Goal: Task Accomplishment & Management: Use online tool/utility

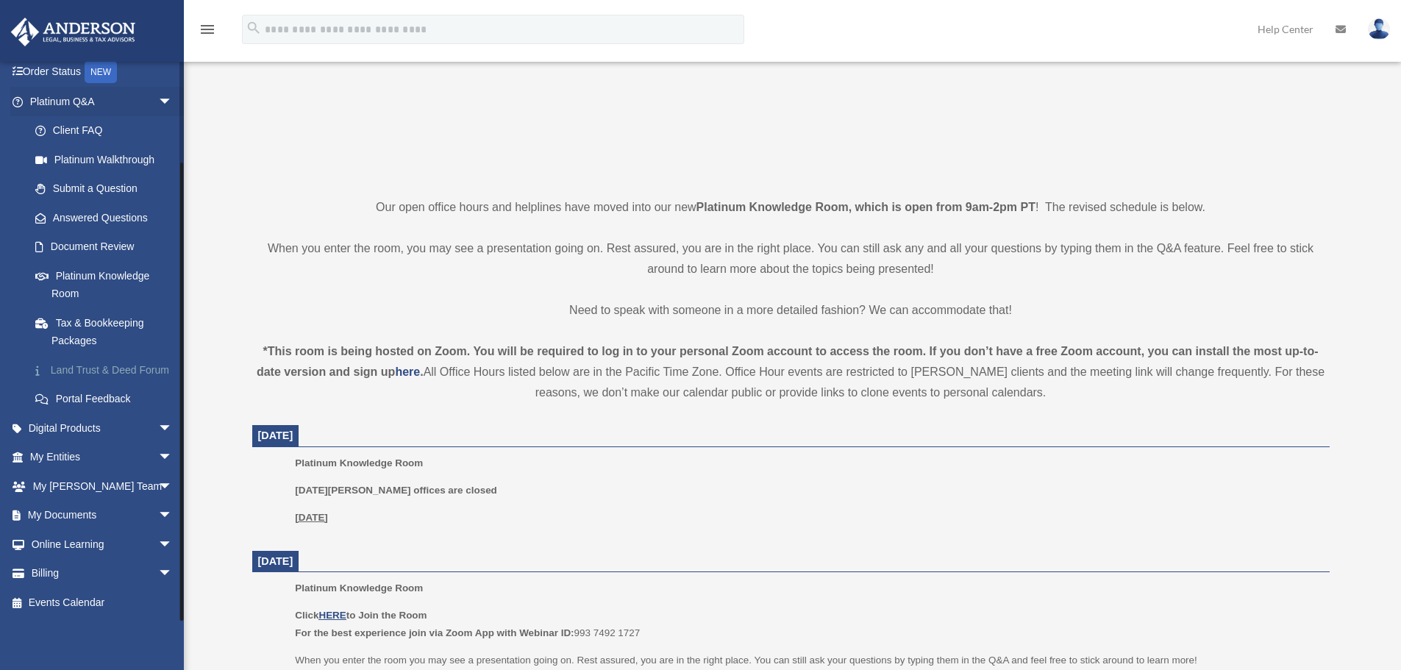
scroll to position [252, 0]
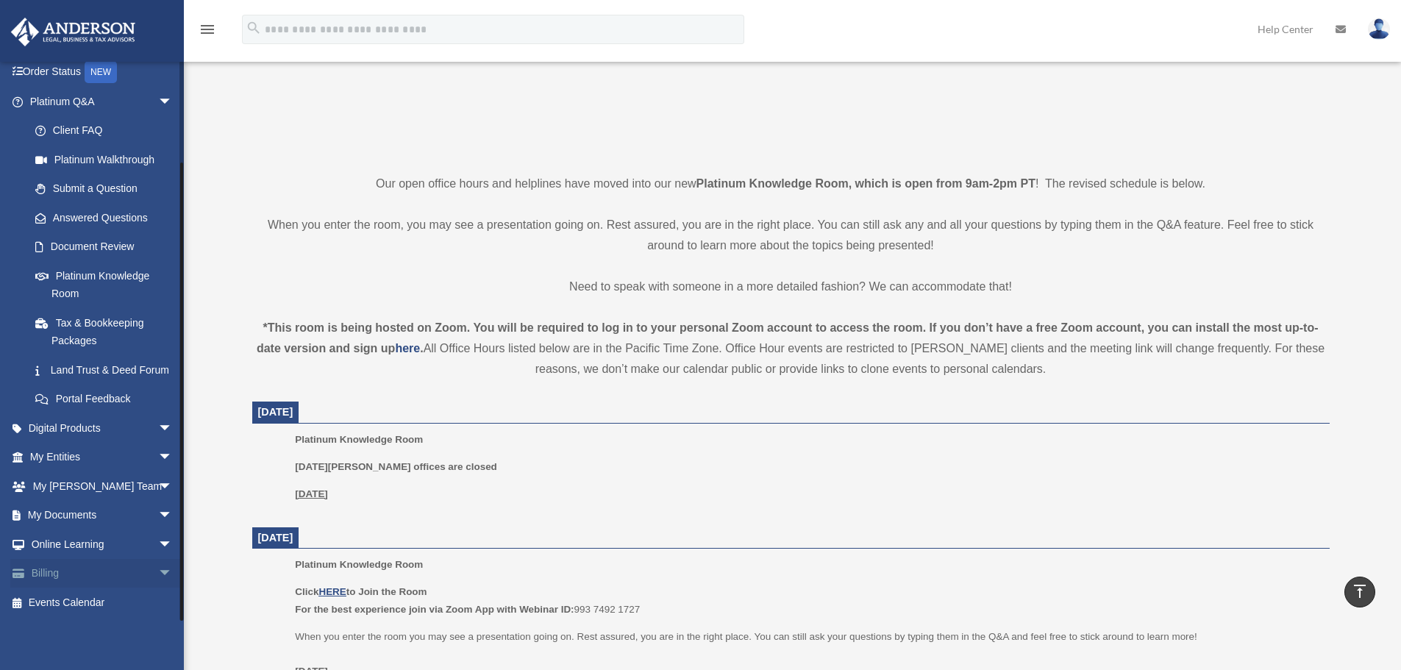
click at [158, 575] on span "arrow_drop_down" at bounding box center [172, 574] width 29 height 30
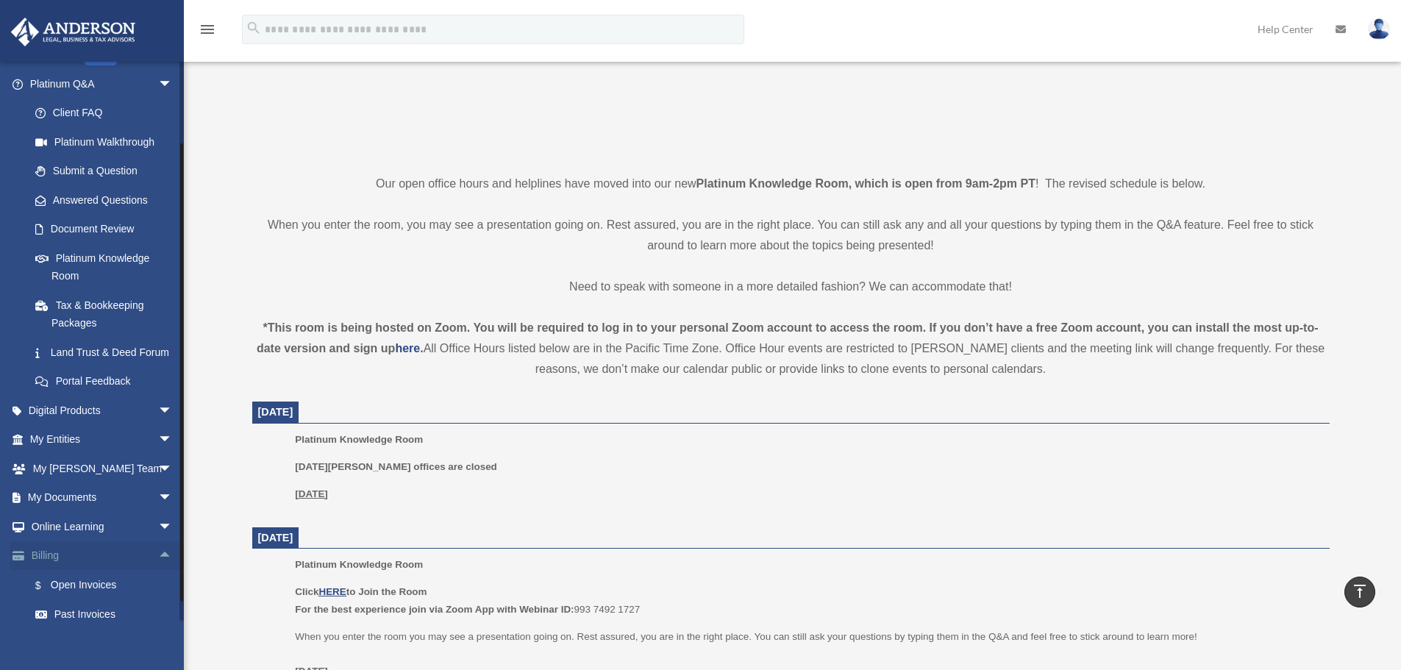
scroll to position [201, 0]
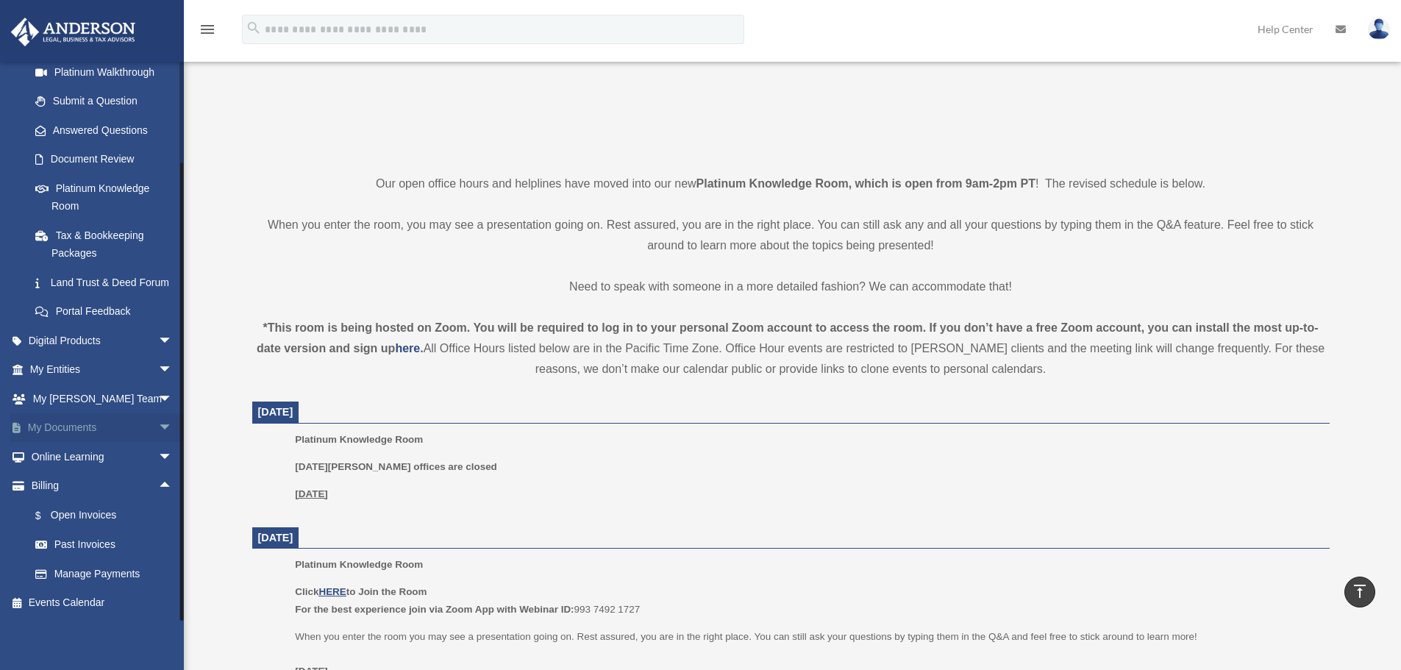
click at [158, 422] on span "arrow_drop_down" at bounding box center [172, 428] width 29 height 30
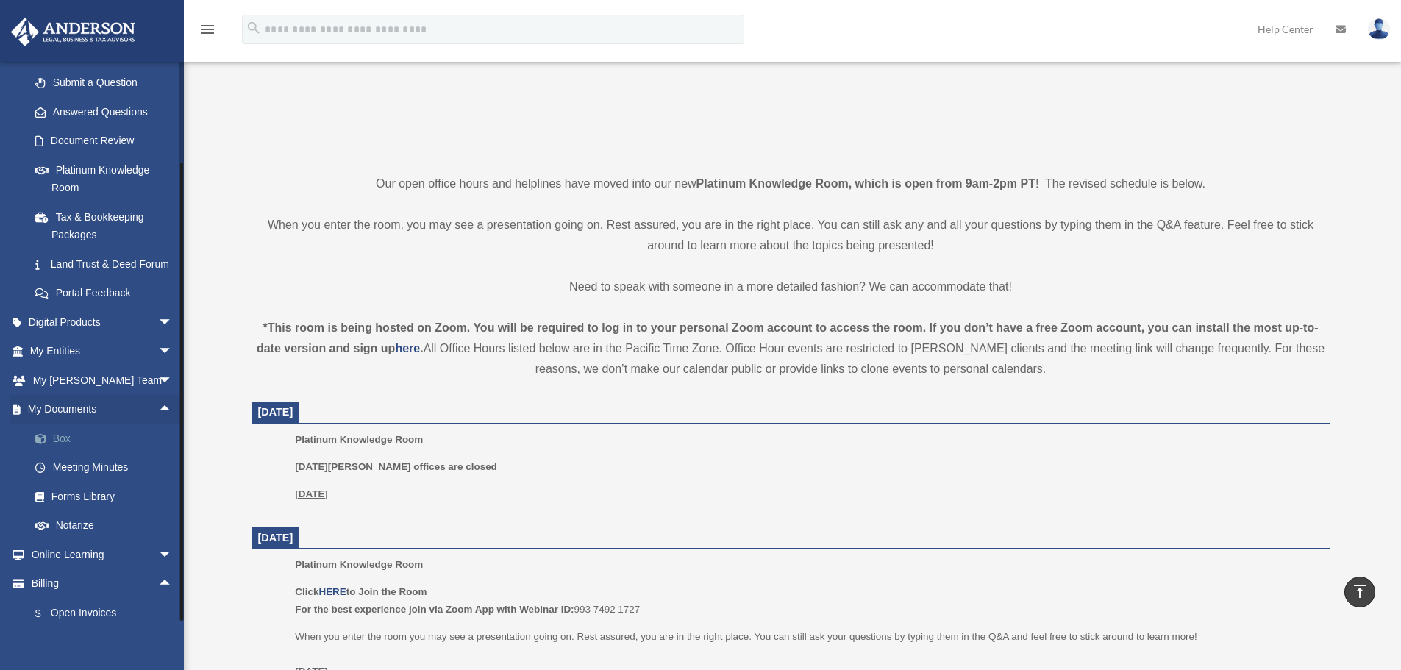
click at [63, 453] on link "Box" at bounding box center [108, 438] width 174 height 29
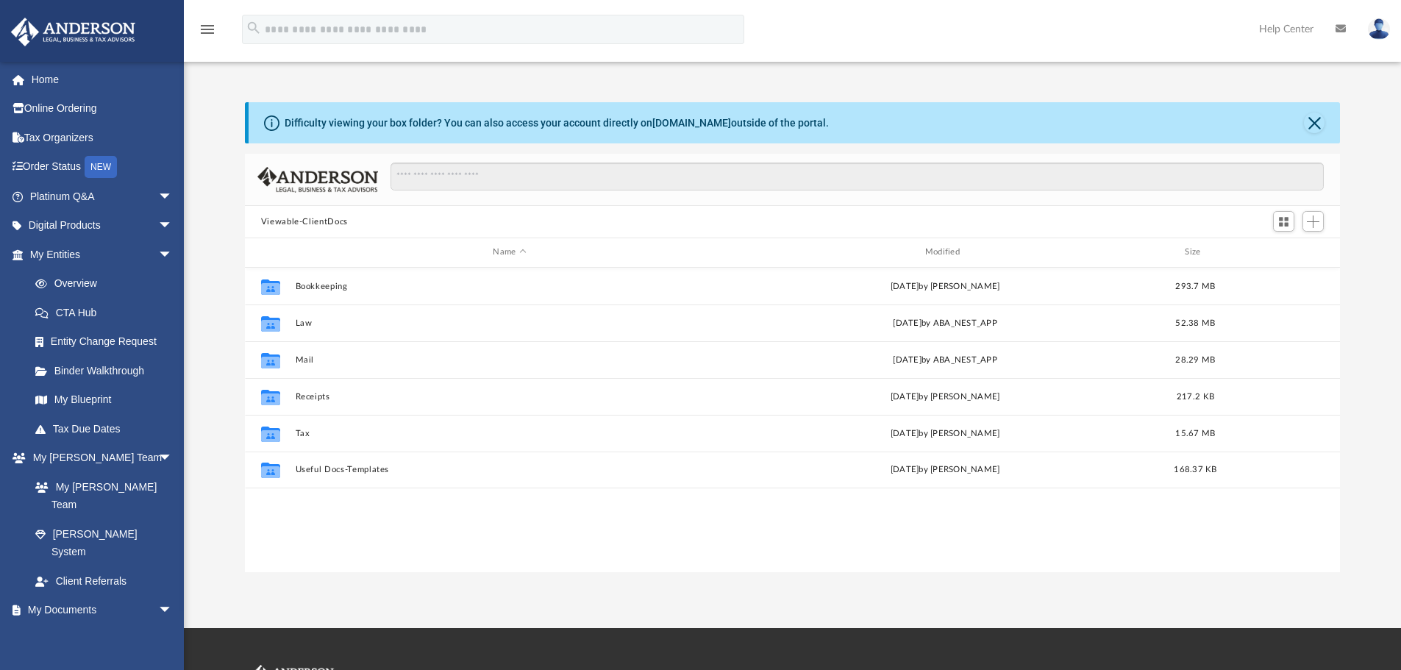
scroll to position [12, 12]
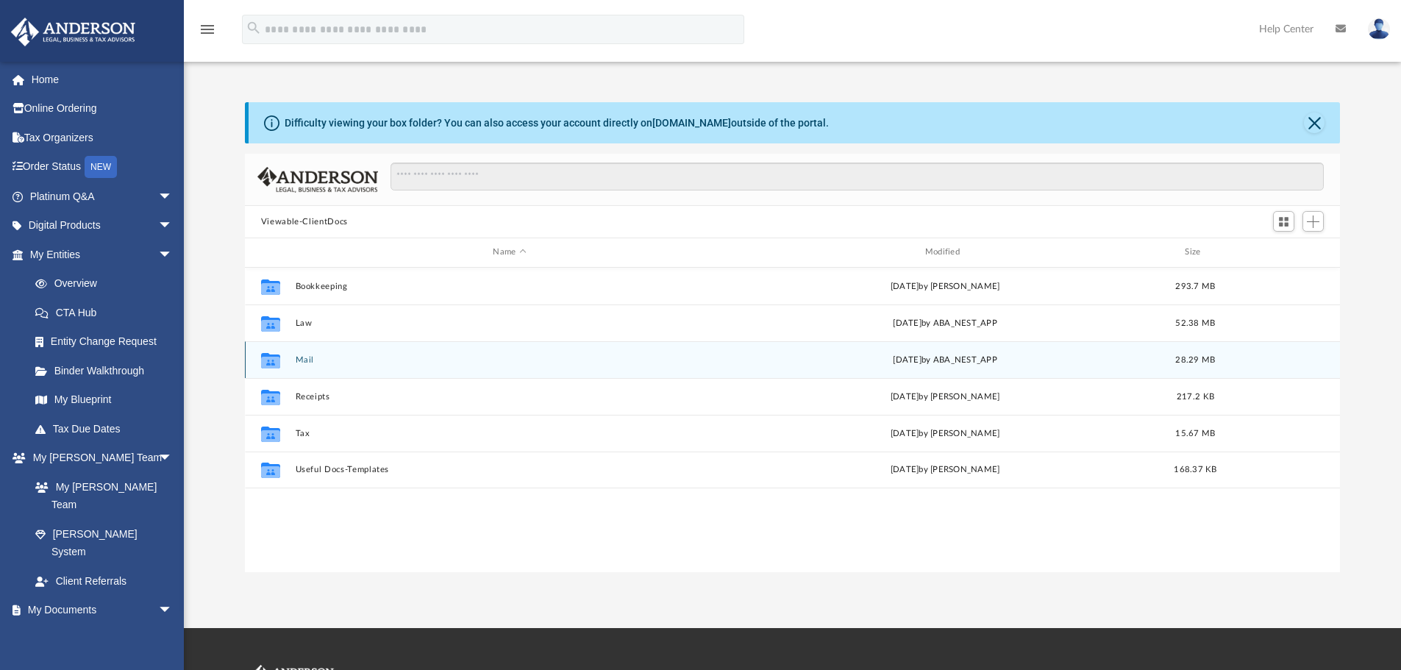
click at [308, 362] on button "Mail" at bounding box center [509, 360] width 429 height 10
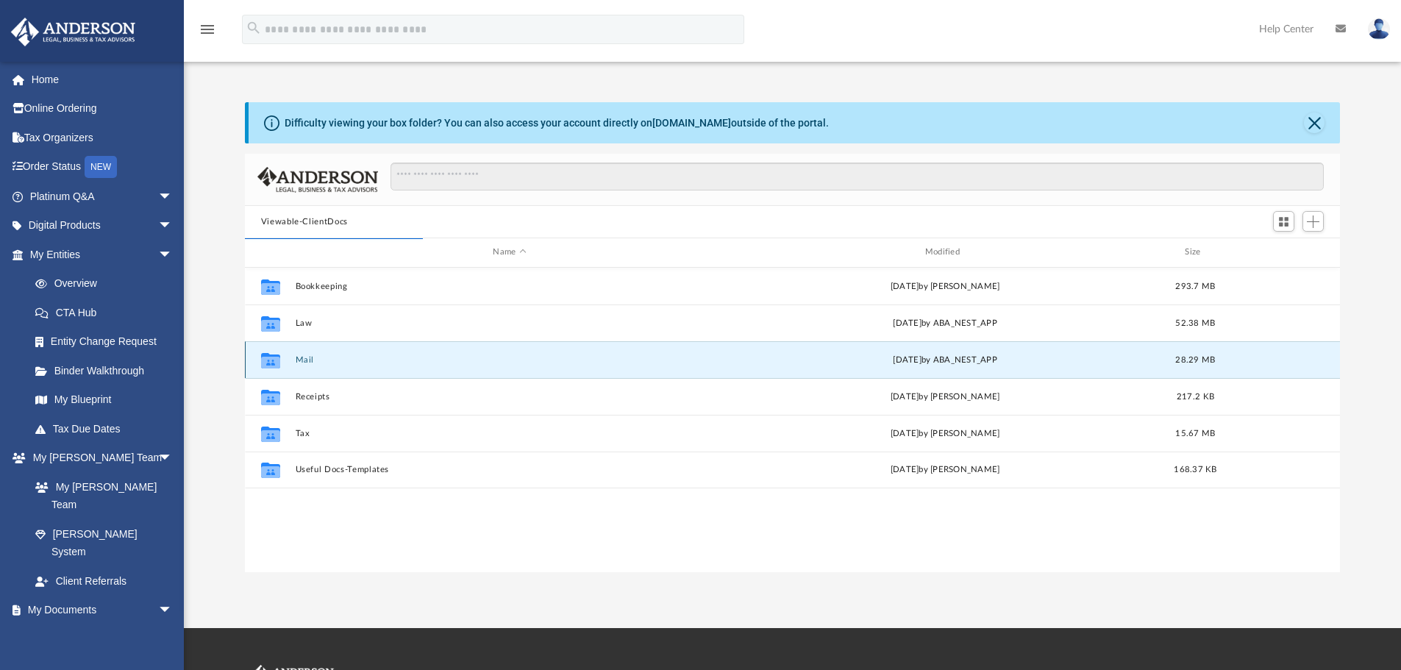
click at [308, 362] on button "Mail" at bounding box center [509, 360] width 429 height 10
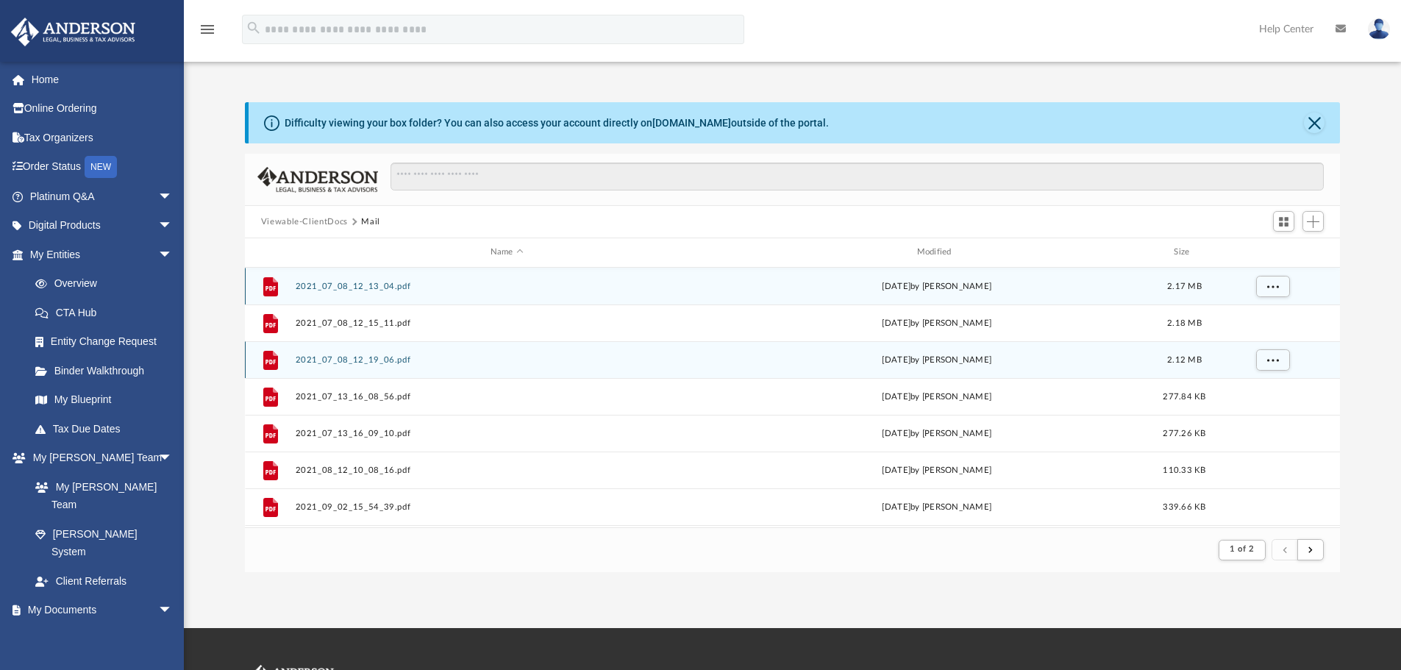
scroll to position [278, 1084]
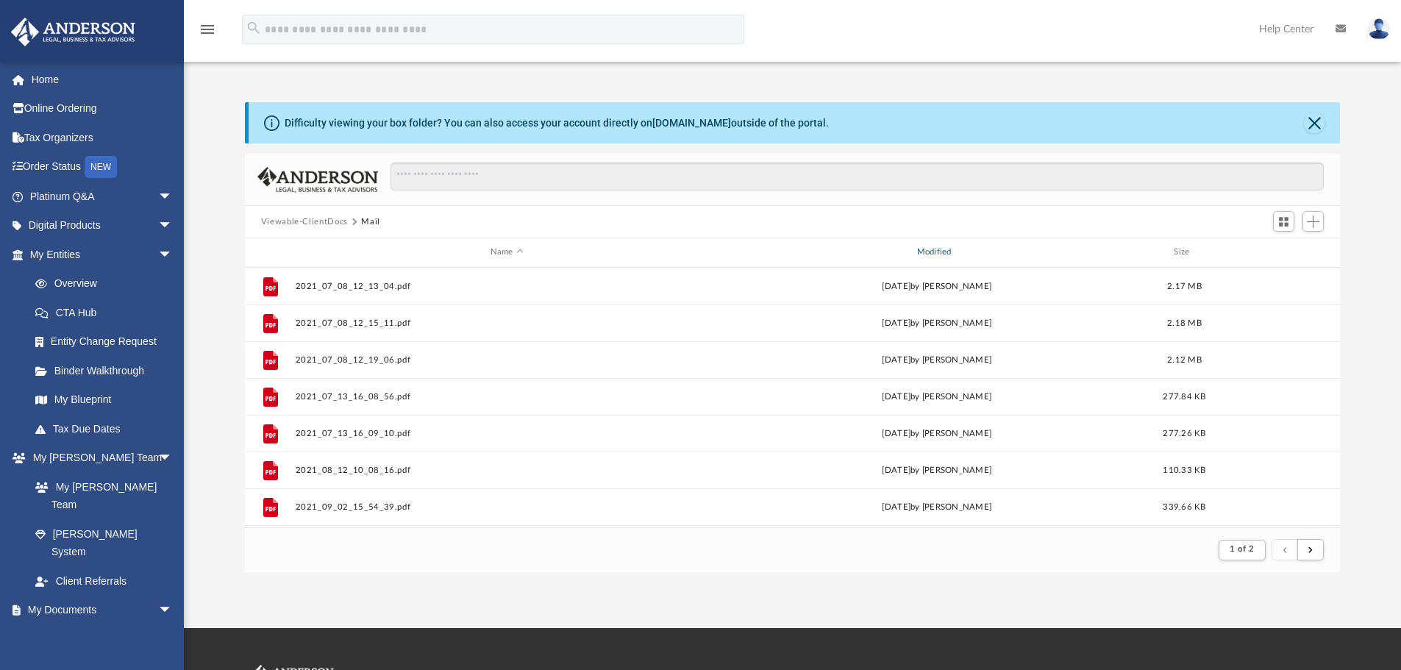
click at [941, 247] on div "Modified" at bounding box center [936, 252] width 424 height 13
click at [1312, 552] on span "submit" at bounding box center [1310, 550] width 4 height 8
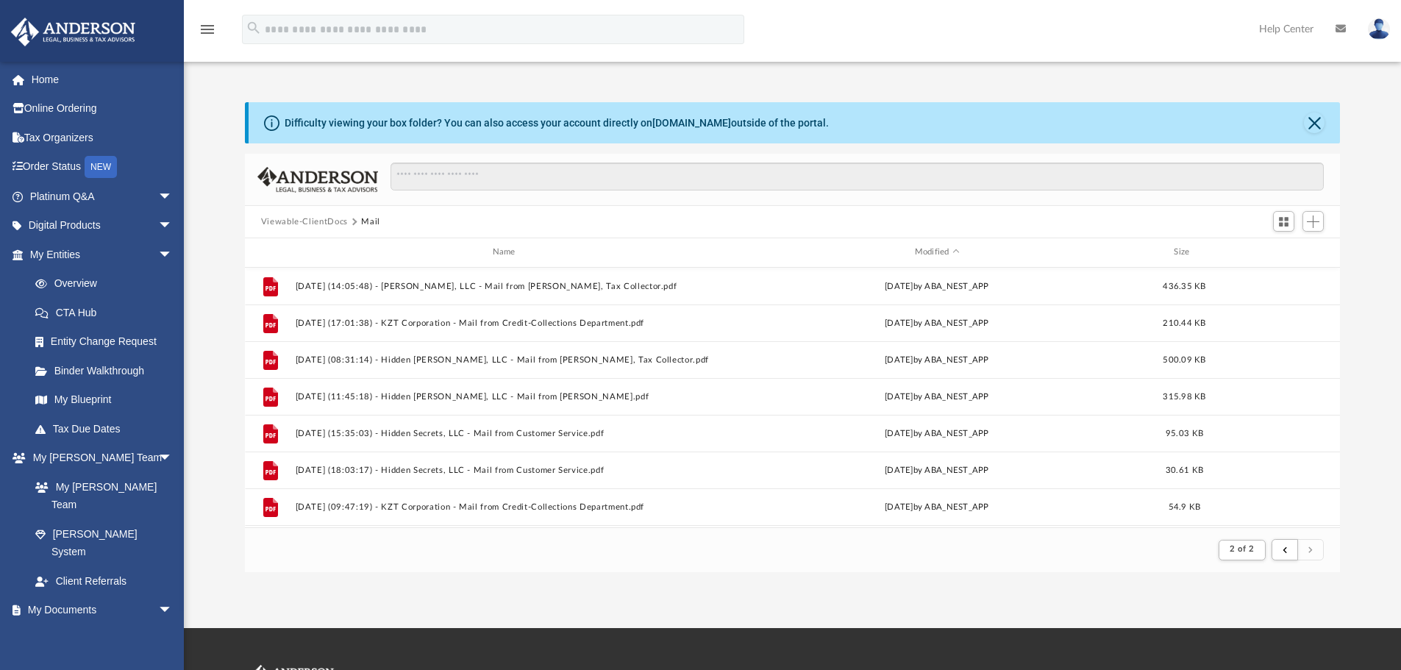
click at [1312, 552] on span "submit" at bounding box center [1310, 550] width 4 height 8
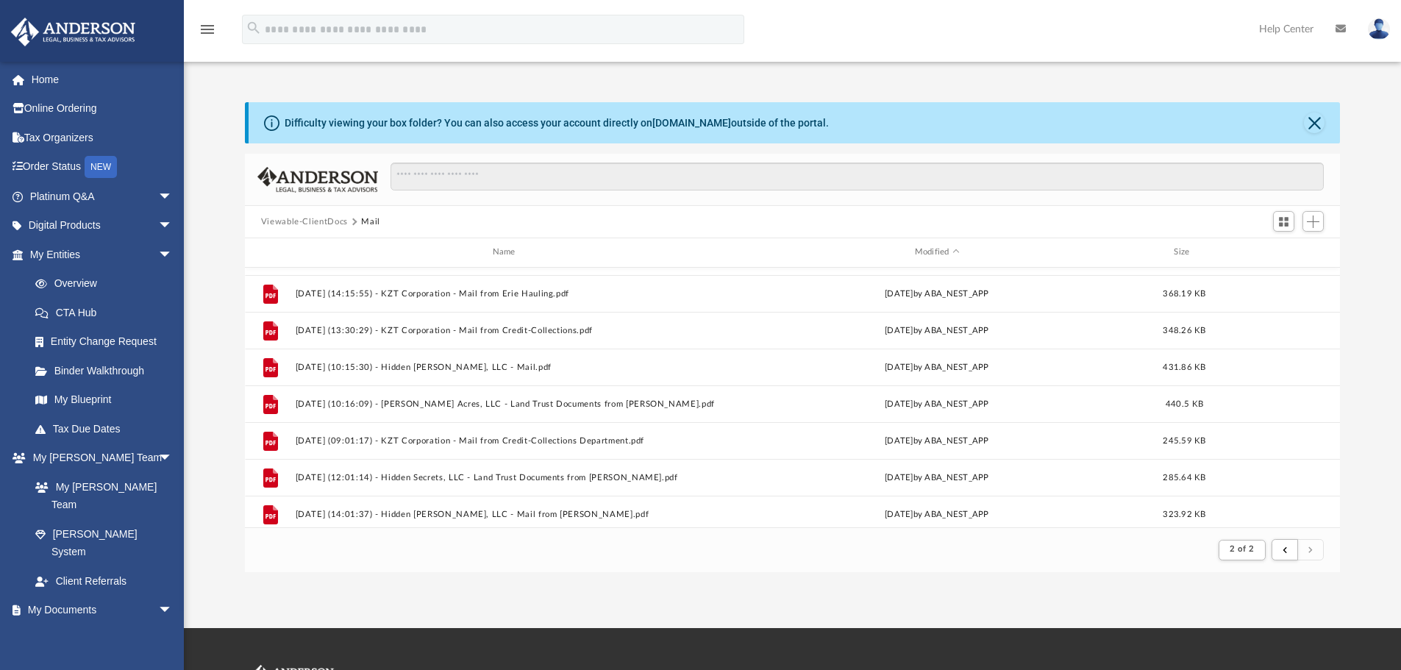
scroll to position [366, 0]
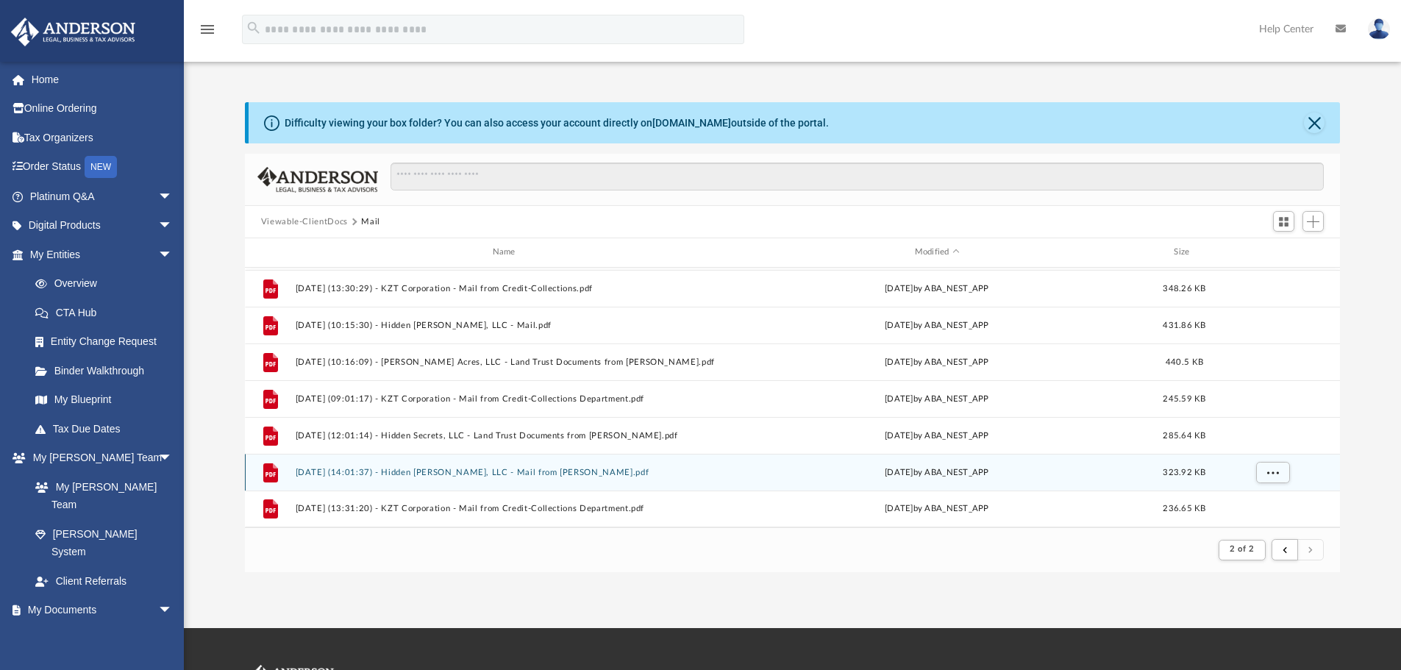
click at [525, 470] on button "[DATE] (14:01:37) - Hidden [PERSON_NAME], LLC - Mail from [PERSON_NAME].pdf" at bounding box center [507, 473] width 424 height 10
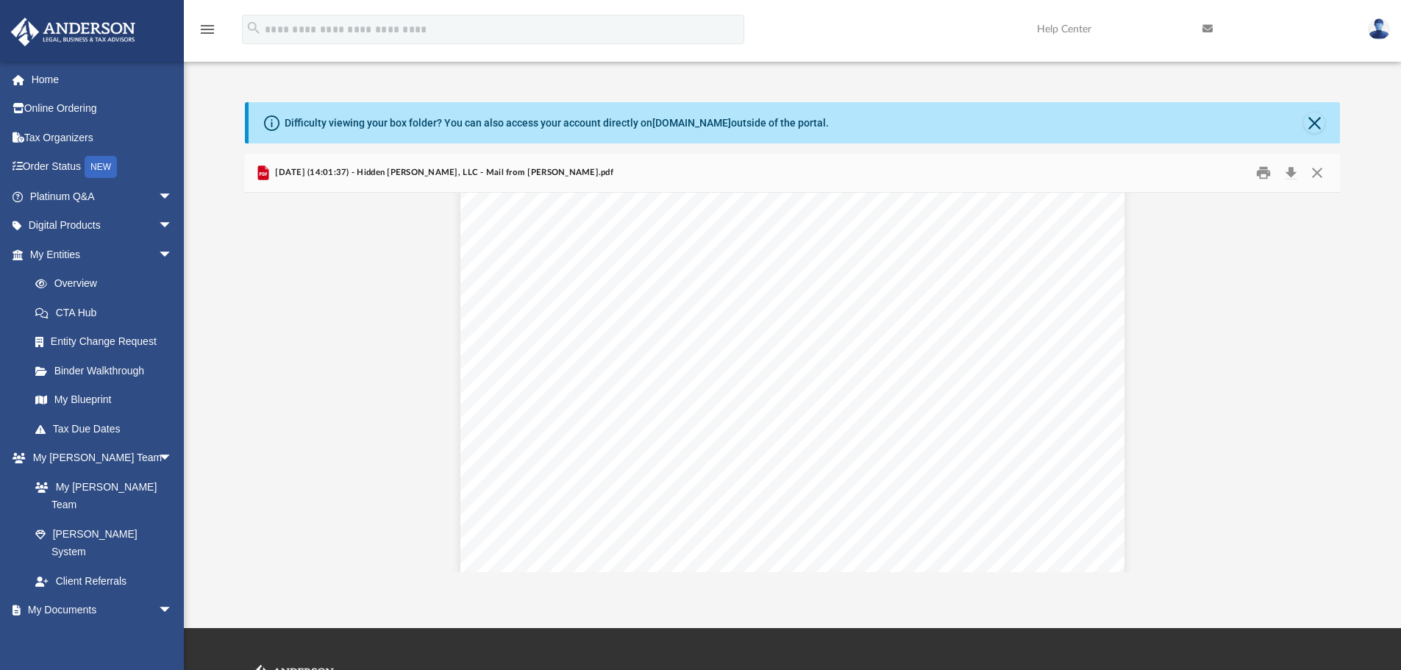
scroll to position [285, 0]
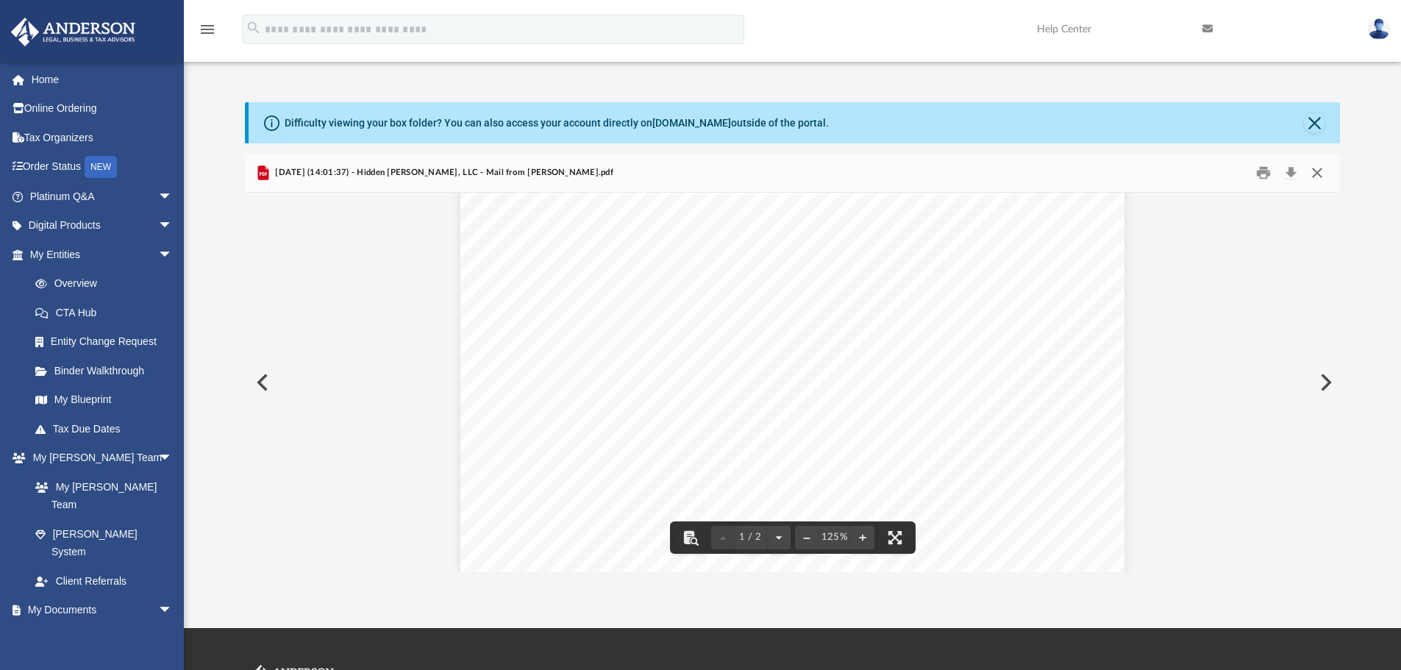
click at [1312, 175] on button "Close" at bounding box center [1317, 173] width 26 height 23
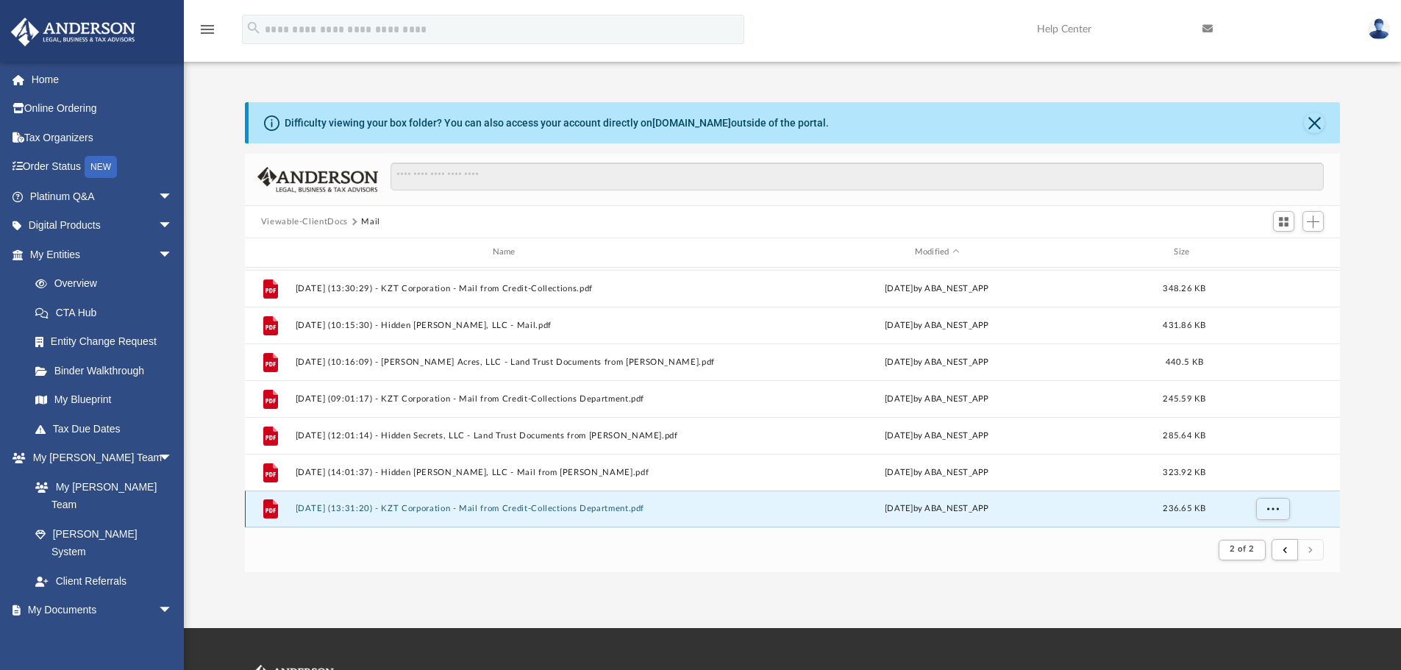
click at [539, 510] on button "[DATE] (13:31:20) - KZT Corporation - Mail from Credit-Collections Department.p…" at bounding box center [507, 509] width 424 height 10
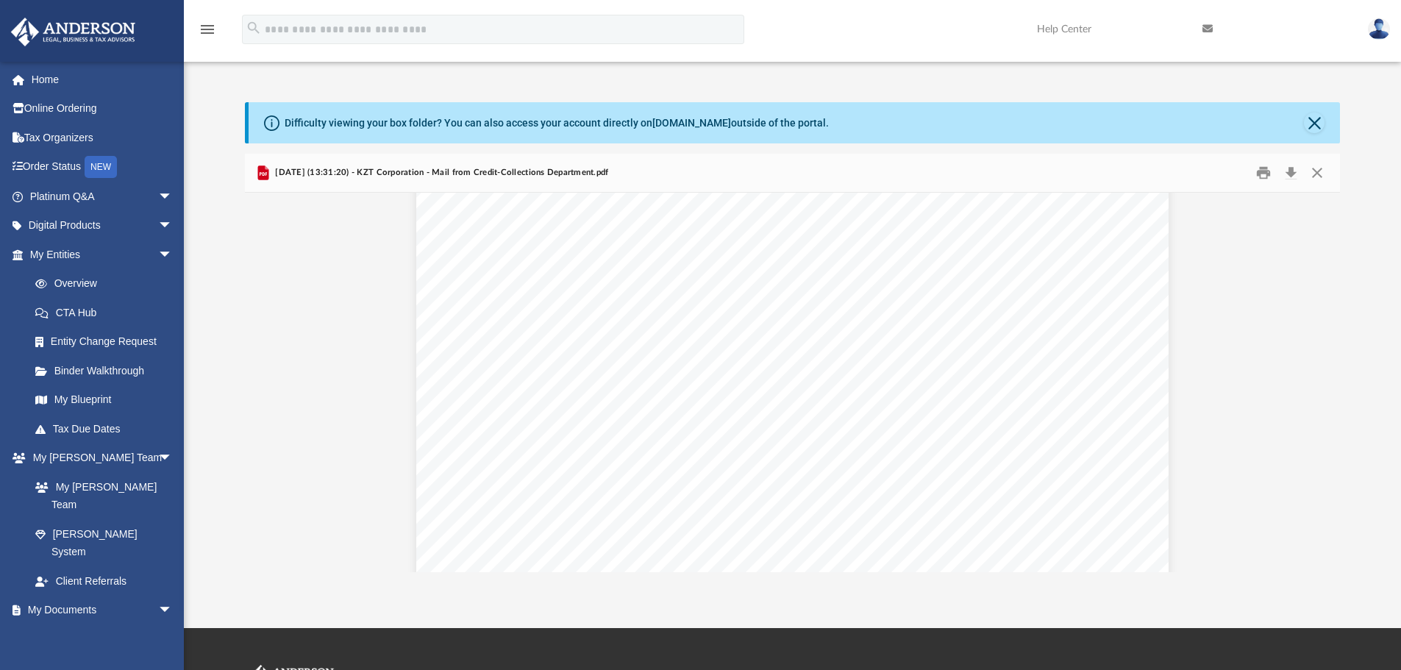
scroll to position [0, 0]
